Goal: Transaction & Acquisition: Purchase product/service

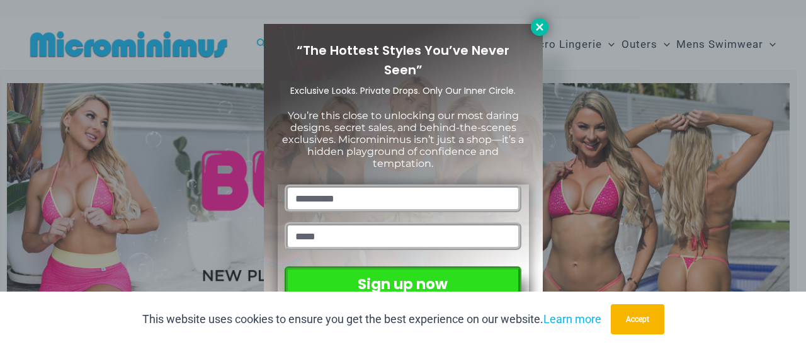
click at [543, 25] on icon at bounding box center [539, 26] width 11 height 11
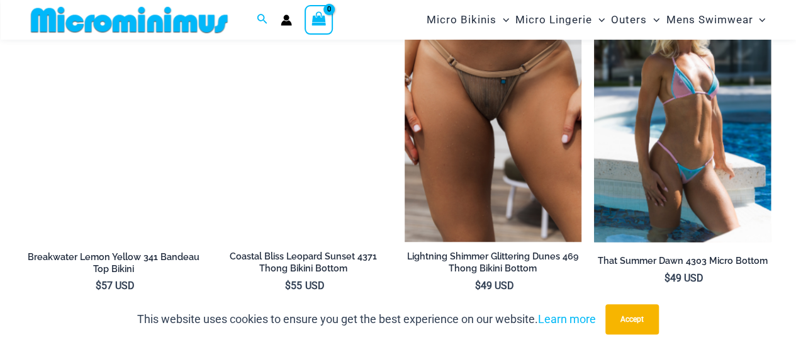
scroll to position [3013, 0]
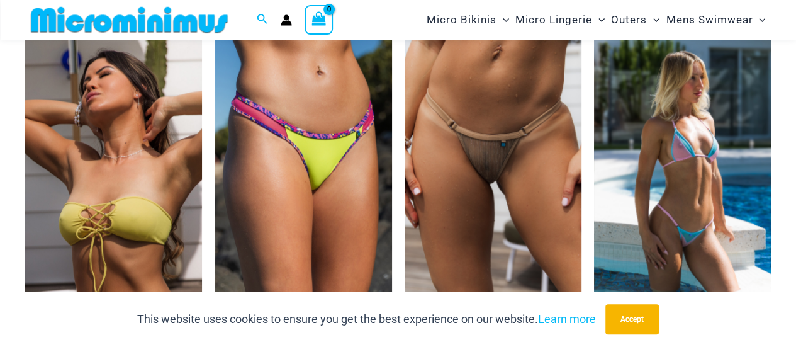
click at [672, 176] on img at bounding box center [682, 172] width 177 height 266
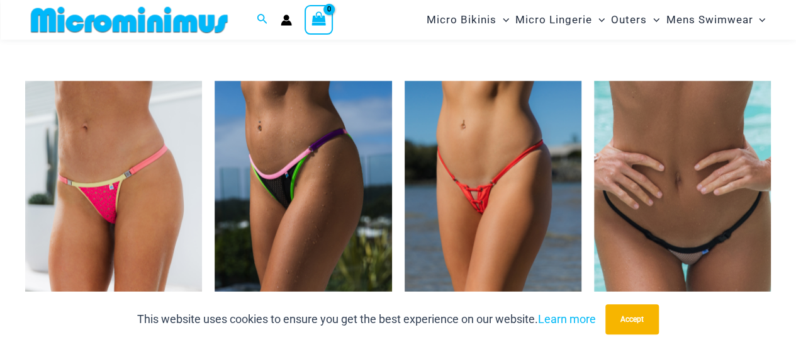
scroll to position [3391, 0]
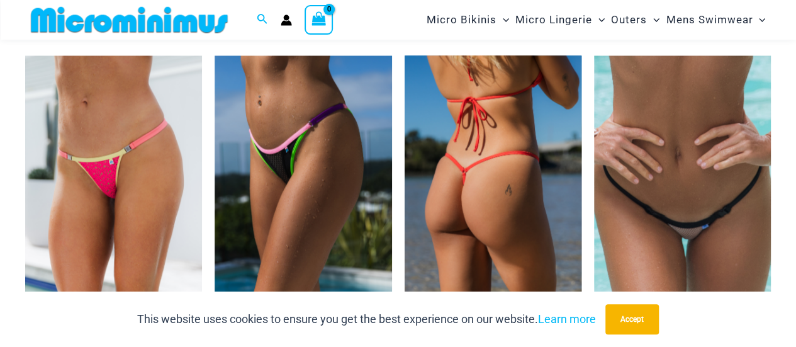
click at [528, 167] on img at bounding box center [493, 188] width 177 height 266
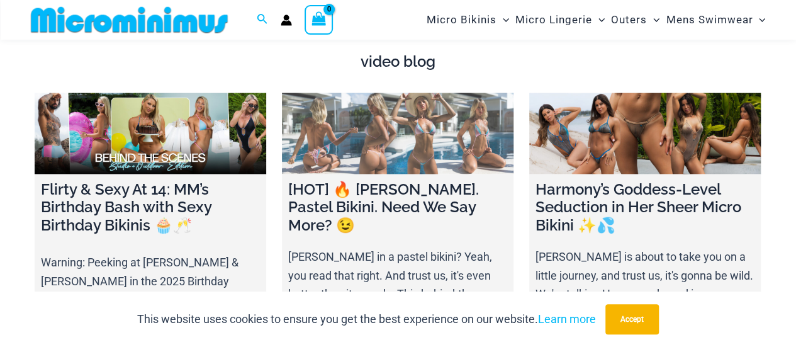
scroll to position [3832, 0]
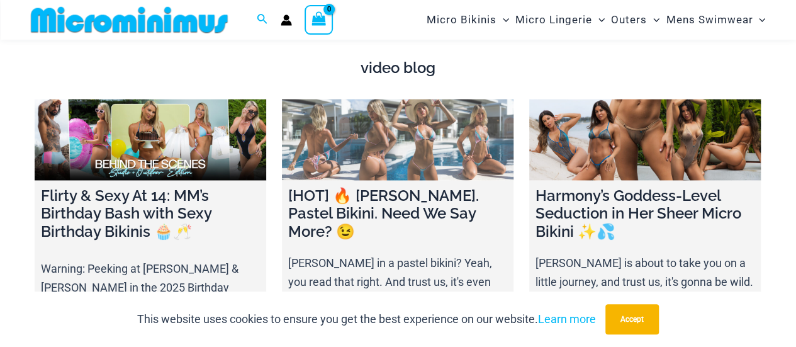
click at [385, 118] on link at bounding box center [398, 139] width 232 height 81
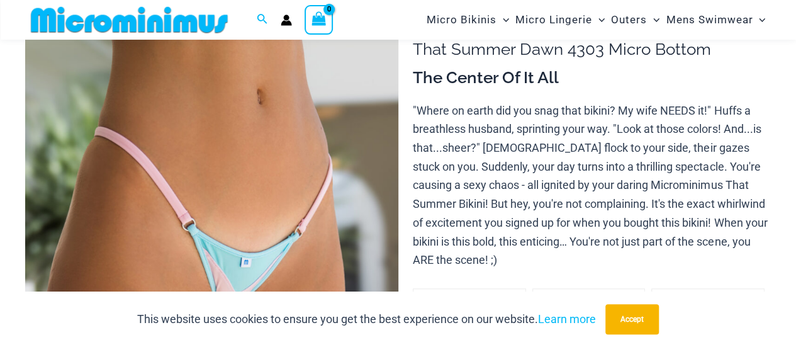
scroll to position [113, 0]
click at [368, 196] on img at bounding box center [211, 281] width 373 height 560
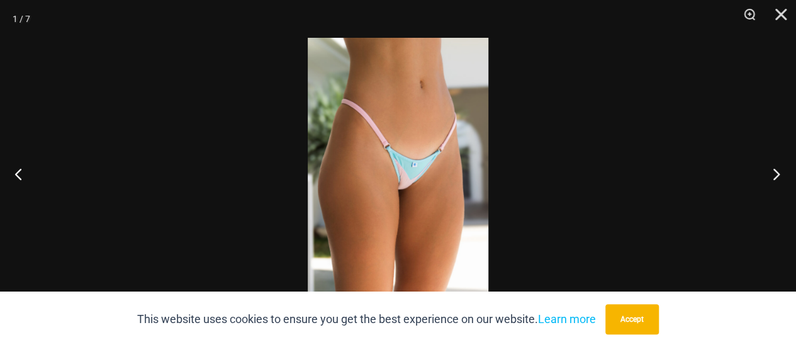
click at [776, 173] on button "Next" at bounding box center [772, 173] width 47 height 63
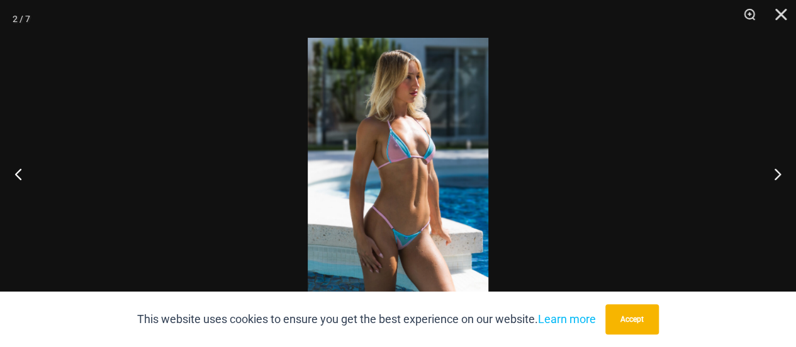
click at [411, 129] on img at bounding box center [398, 173] width 181 height 271
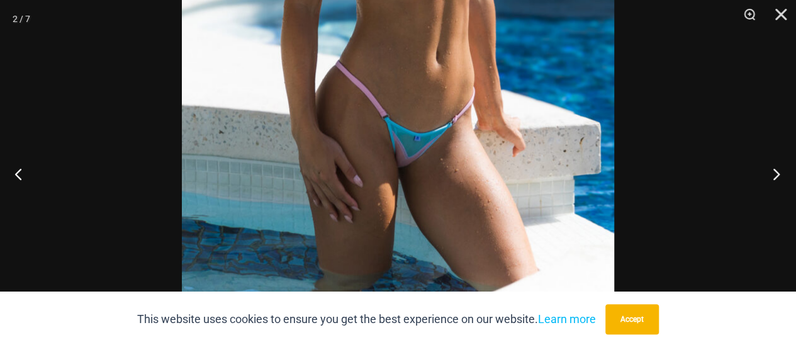
click at [782, 175] on button "Next" at bounding box center [772, 173] width 47 height 63
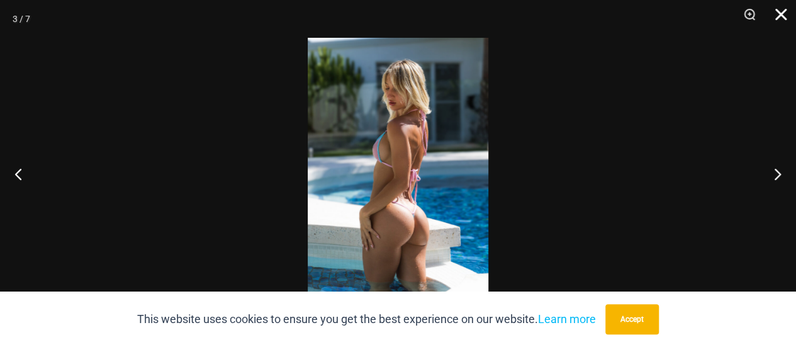
click at [783, 16] on button "Close" at bounding box center [776, 19] width 31 height 38
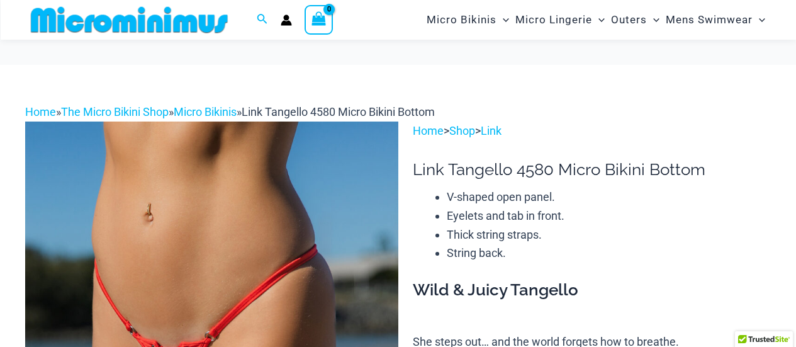
scroll to position [118, 0]
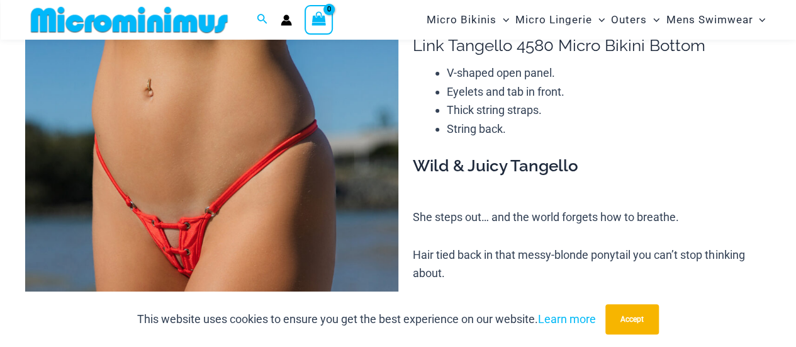
click at [218, 215] on img at bounding box center [211, 277] width 373 height 560
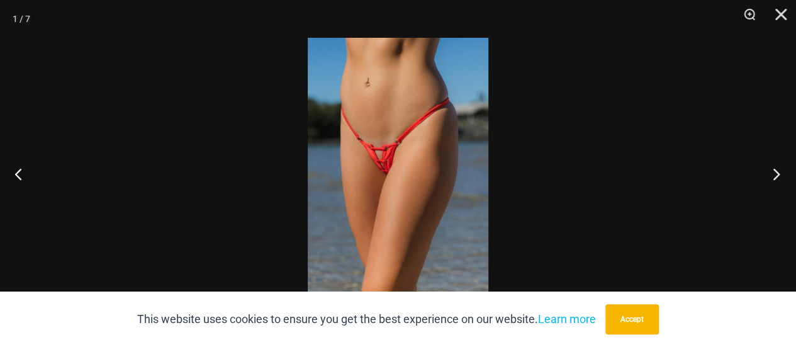
click at [777, 176] on button "Next" at bounding box center [772, 173] width 47 height 63
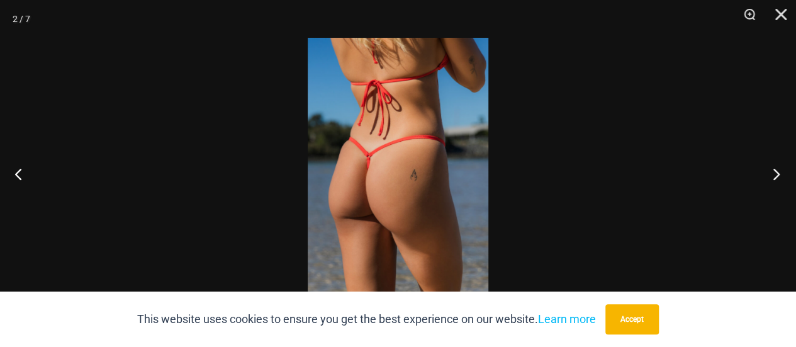
click at [777, 176] on button "Next" at bounding box center [772, 173] width 47 height 63
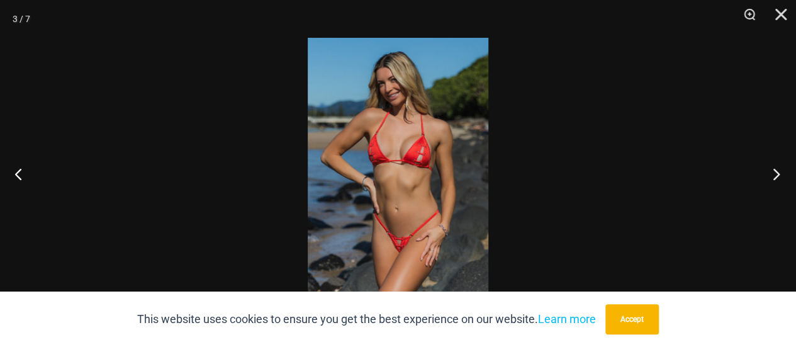
click at [777, 176] on button "Next" at bounding box center [772, 173] width 47 height 63
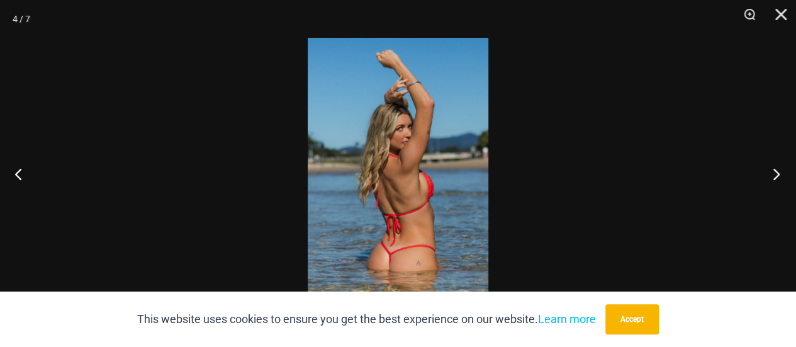
click at [777, 176] on button "Next" at bounding box center [772, 173] width 47 height 63
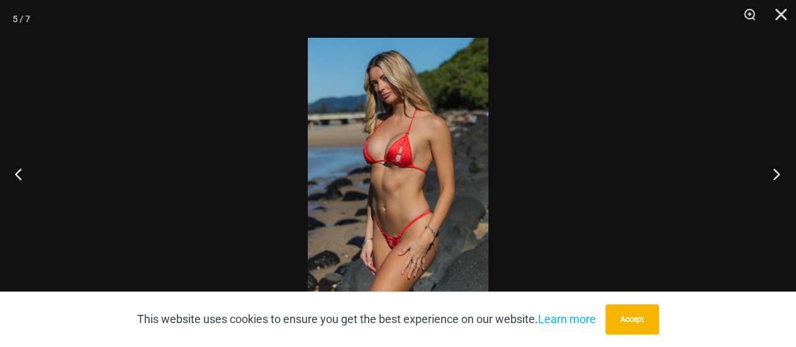
click at [777, 176] on button "Next" at bounding box center [772, 173] width 47 height 63
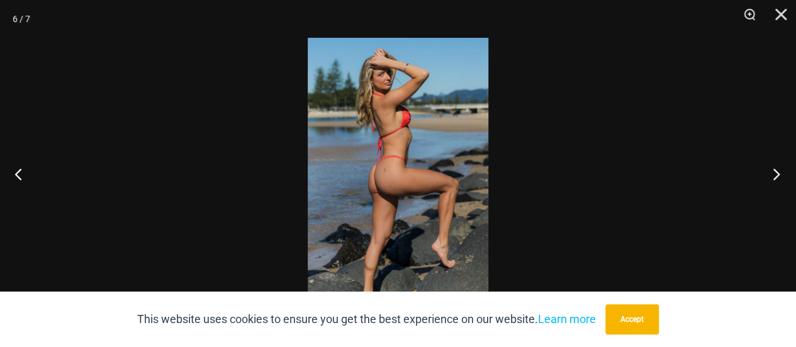
click at [777, 176] on button "Next" at bounding box center [772, 173] width 47 height 63
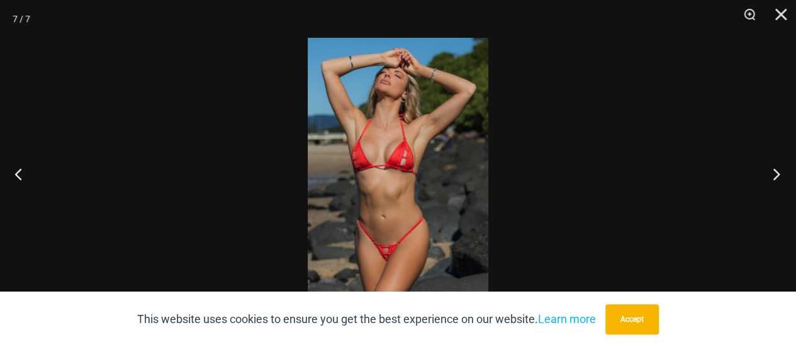
click at [777, 176] on button "Next" at bounding box center [772, 173] width 47 height 63
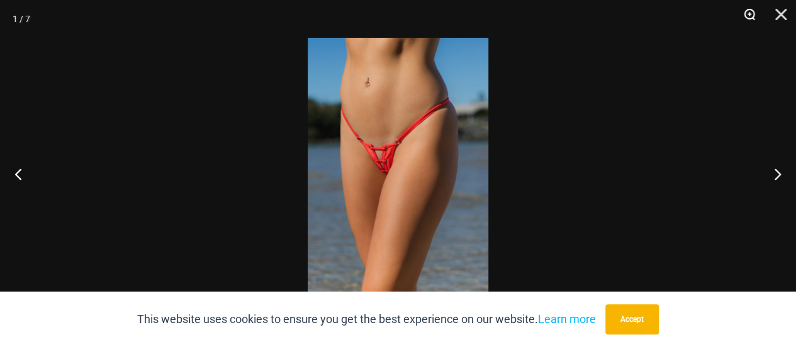
click at [748, 15] on button "Zoom" at bounding box center [745, 19] width 31 height 38
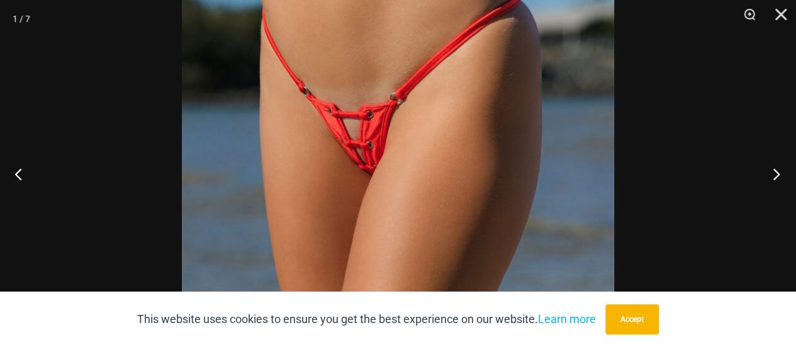
click at [776, 173] on button "Next" at bounding box center [772, 173] width 47 height 63
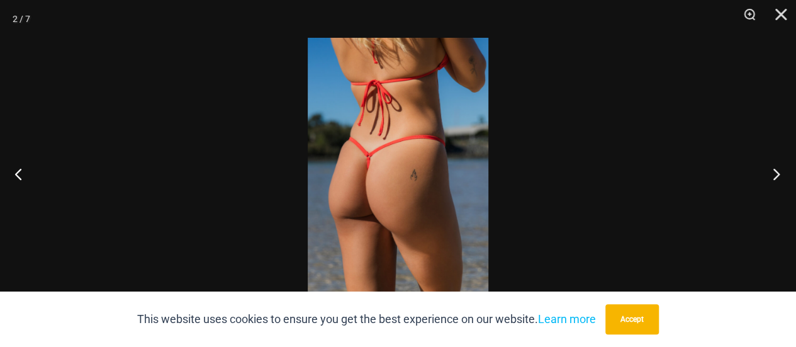
click at [775, 172] on button "Next" at bounding box center [772, 173] width 47 height 63
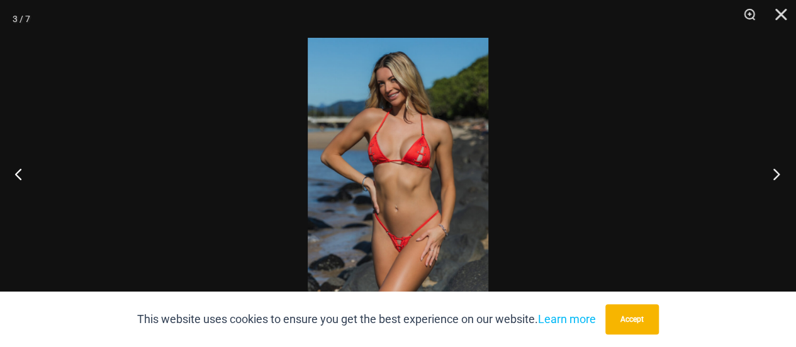
click at [775, 172] on button "Next" at bounding box center [772, 173] width 47 height 63
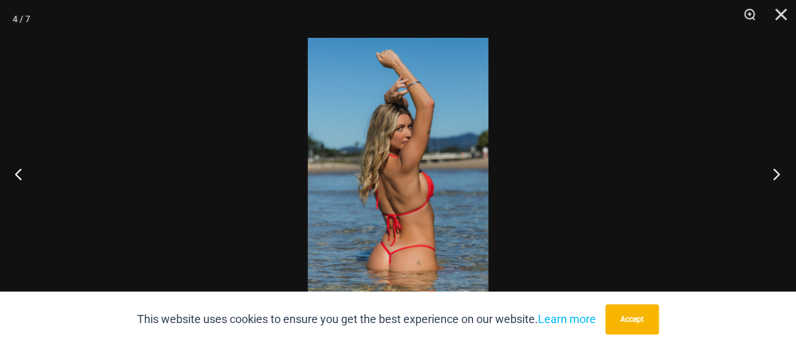
click at [775, 172] on button "Next" at bounding box center [772, 173] width 47 height 63
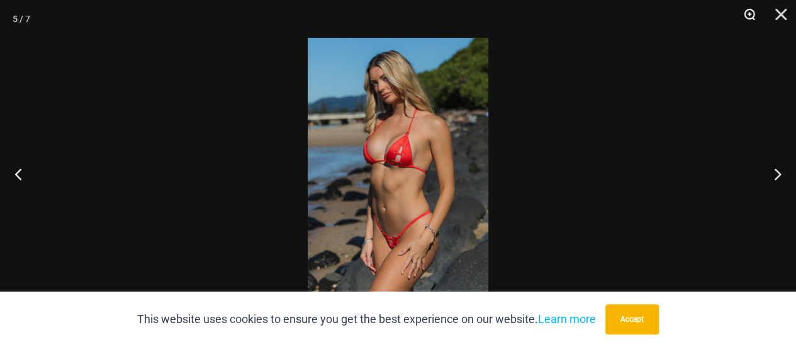
click at [748, 11] on button "Zoom" at bounding box center [745, 19] width 31 height 38
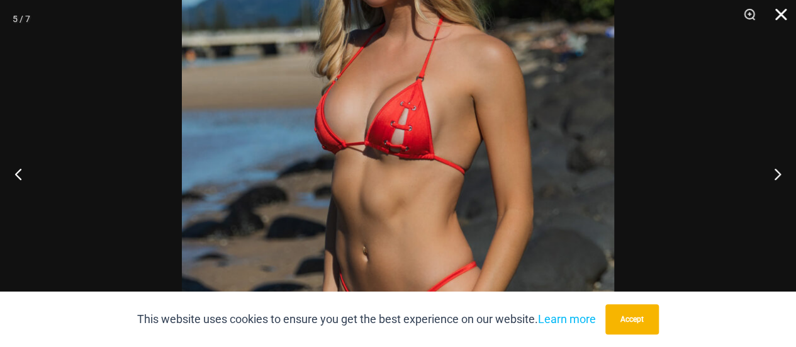
click at [780, 13] on button "Close" at bounding box center [776, 19] width 31 height 38
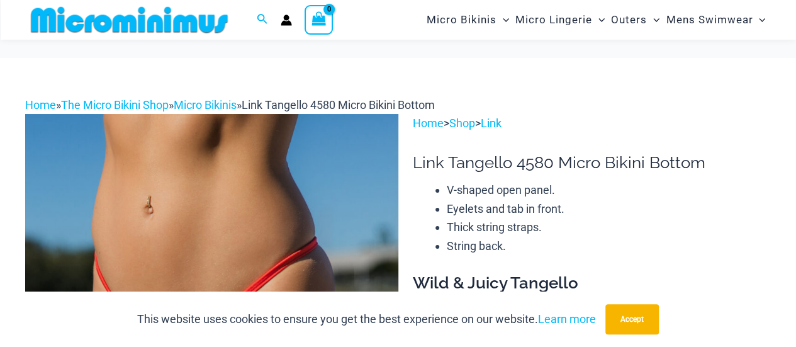
scroll to position [0, 0]
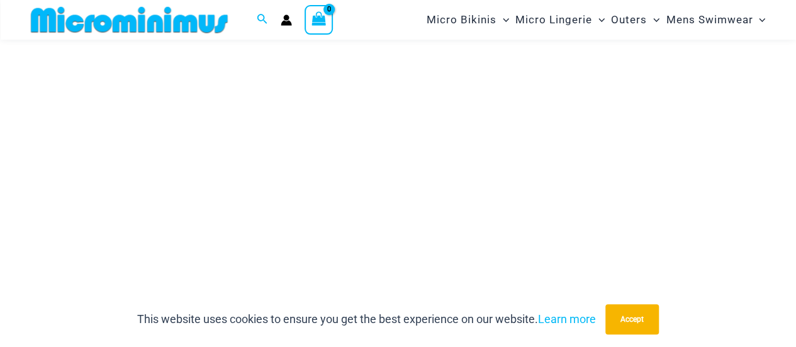
scroll to position [266, 0]
